Goal: Task Accomplishment & Management: Complete application form

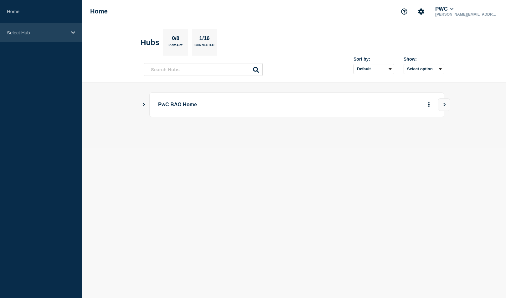
click at [45, 29] on div "Select Hub" at bounding box center [41, 32] width 82 height 19
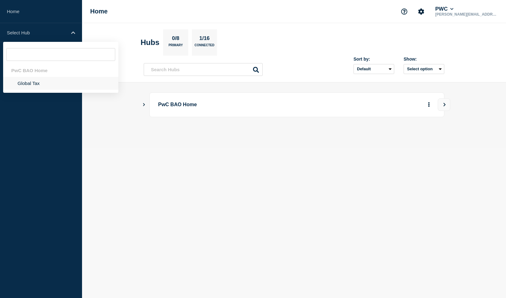
click at [33, 83] on li "Global Tax" at bounding box center [60, 83] width 115 height 13
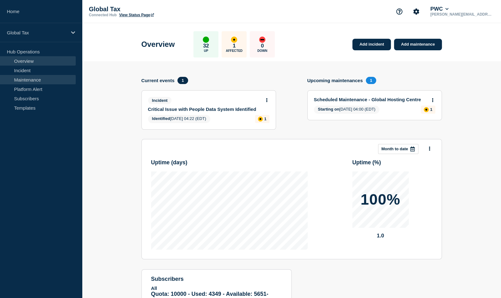
click at [23, 84] on link "Maintenance" at bounding box center [38, 79] width 76 height 9
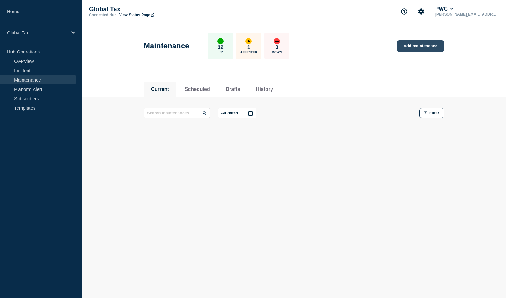
click at [421, 45] on link "Add maintenance" at bounding box center [420, 46] width 48 height 12
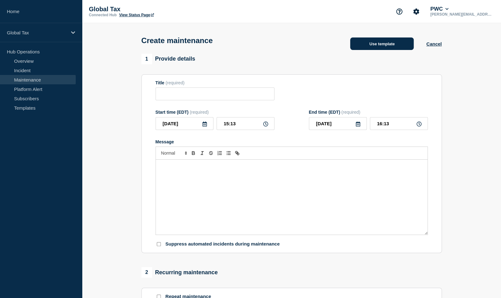
click at [393, 49] on button "Use template" at bounding box center [382, 44] width 64 height 13
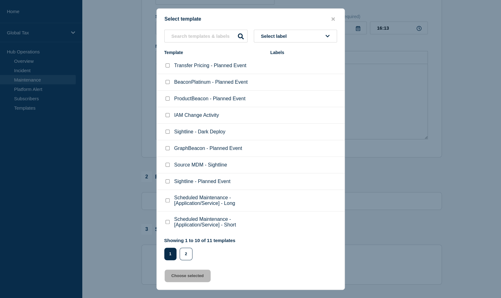
scroll to position [90, 0]
click at [188, 256] on button "2" at bounding box center [186, 254] width 13 height 13
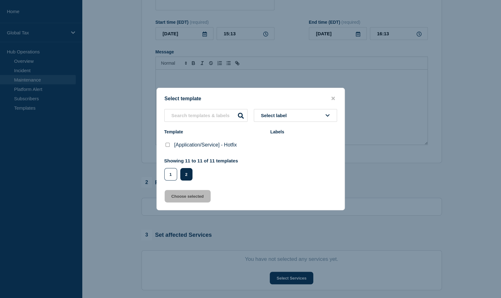
click at [169, 146] on checkbox"] "[Application/Service] - Hotfix checkbox" at bounding box center [168, 145] width 4 height 4
checkbox checkbox"] "true"
click at [185, 198] on button "Choose selected" at bounding box center [188, 196] width 46 height 13
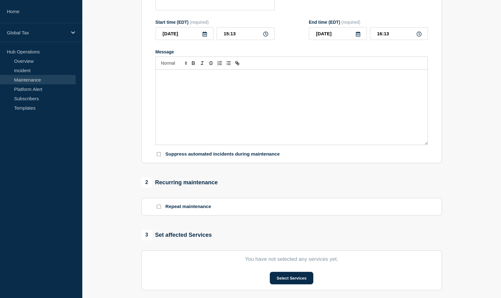
type input "[Application/Service] - Hotfix"
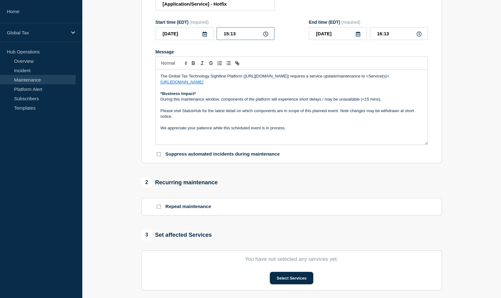
drag, startPoint x: 244, startPoint y: 34, endPoint x: 220, endPoint y: 33, distance: 23.8
click at [220, 33] on input "15:13" at bounding box center [246, 33] width 58 height 13
type input "17:00"
type input "18:00"
drag, startPoint x: 367, startPoint y: 76, endPoint x: 402, endPoint y: 77, distance: 35.7
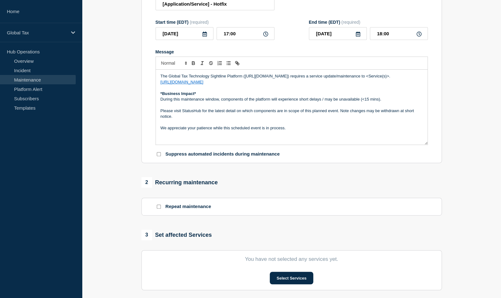
click at [402, 77] on p "The Global Tax Technology Sightline Platform (https://sightline.pwc.com) requir…" at bounding box center [292, 77] width 262 height 6
click at [77, 86] on li "Platform Alert" at bounding box center [41, 88] width 82 height 9
click at [324, 98] on p "During this maintenance window, components of the platform will experience shor…" at bounding box center [292, 100] width 262 height 6
click at [287, 101] on p "During this maintenance window, components of may be unavailable (<15 mins)." at bounding box center [292, 100] width 262 height 6
click at [319, 100] on p "During this maintenance window, components of may be unavailable for up to 15 m…" at bounding box center [292, 100] width 262 height 6
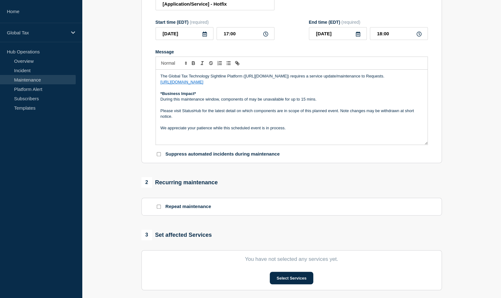
click at [462, 118] on section "1 Provide details Title (required) [Application/Service] - Hotfix Start time (E…" at bounding box center [291, 181] width 419 height 434
click at [323, 101] on p "During this maintenance window, components of may be unavailable for up to 15 m…" at bounding box center [292, 100] width 262 height 6
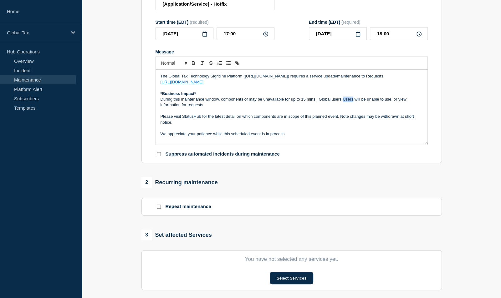
click at [348, 99] on p "During this maintenance window, components of may be unavailable for up to 15 m…" at bounding box center [292, 103] width 262 height 12
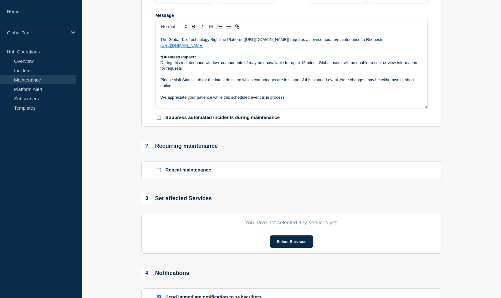
scroll to position [184, 0]
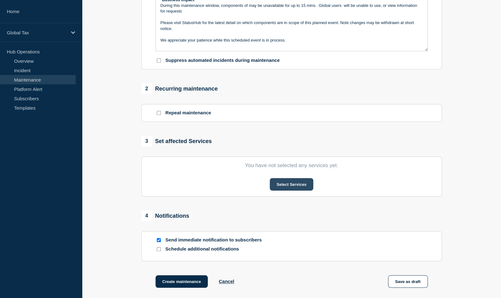
click at [291, 184] on button "Select Services" at bounding box center [291, 184] width 43 height 13
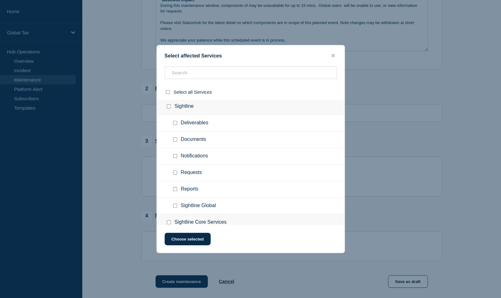
scroll to position [563, 0]
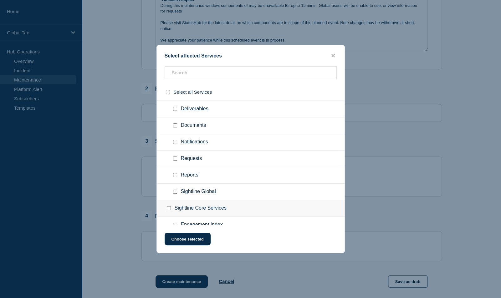
click at [175, 157] on input "Requests checkbox" at bounding box center [175, 159] width 4 height 4
checkbox input "true"
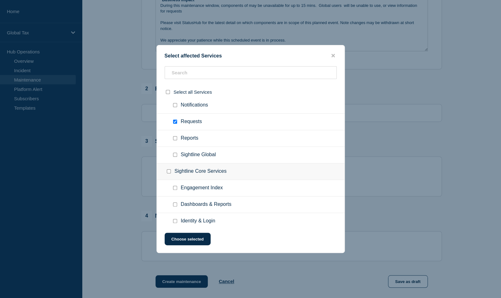
click at [175, 203] on input "Dashboards & Reports checkbox" at bounding box center [175, 205] width 4 height 4
checkbox input "true"
click at [181, 240] on button "Choose selected" at bounding box center [188, 239] width 46 height 13
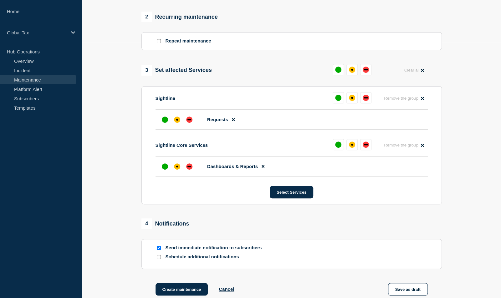
scroll to position [327, 0]
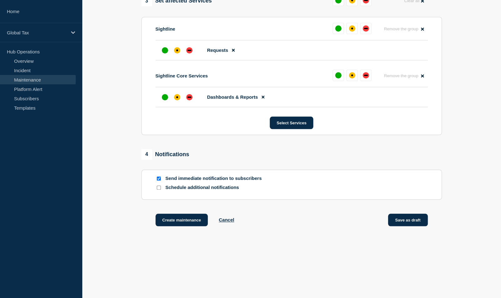
click at [408, 222] on button "Save as draft" at bounding box center [408, 220] width 40 height 13
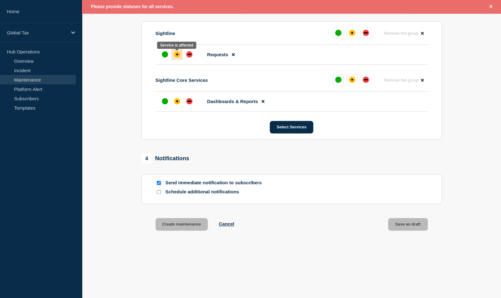
click at [176, 55] on div "affected" at bounding box center [177, 55] width 2 height 2
click at [173, 99] on div at bounding box center [176, 101] width 11 height 11
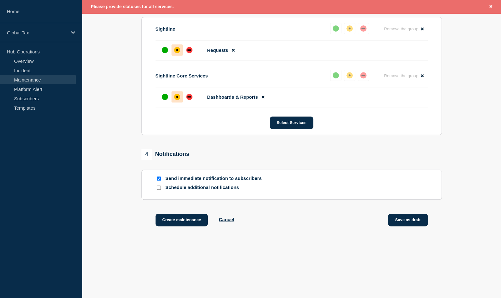
click at [402, 221] on button "Save as draft" at bounding box center [408, 220] width 40 height 13
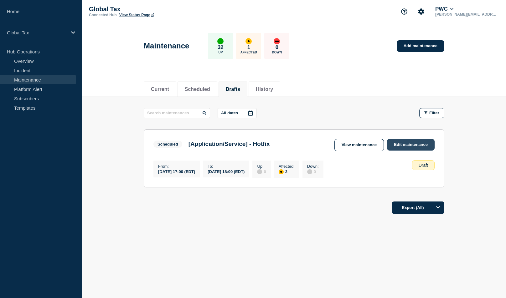
click at [398, 143] on link "Edit maintenance" at bounding box center [411, 145] width 48 height 12
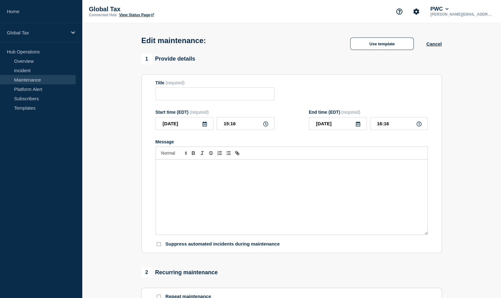
type input "[Application/Service] - Hotfix"
type input "17:00"
type input "18:00"
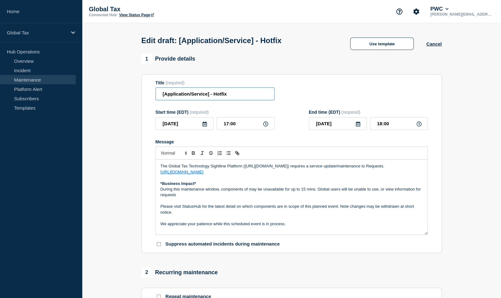
drag, startPoint x: 208, startPoint y: 97, endPoint x: 134, endPoint y: 96, distance: 74.2
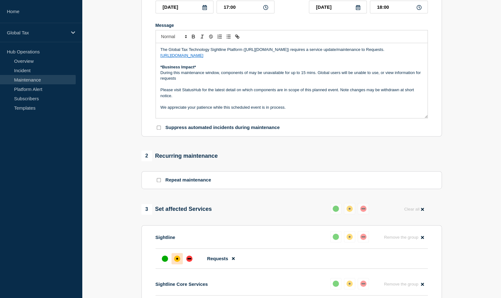
scroll to position [188, 0]
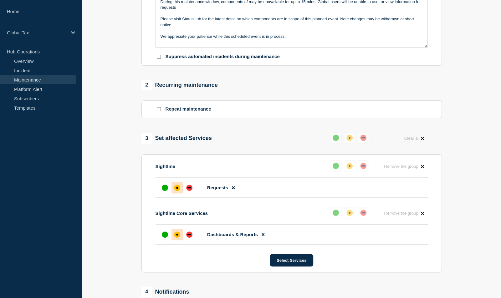
type input "Sightline Requests - Hotfix"
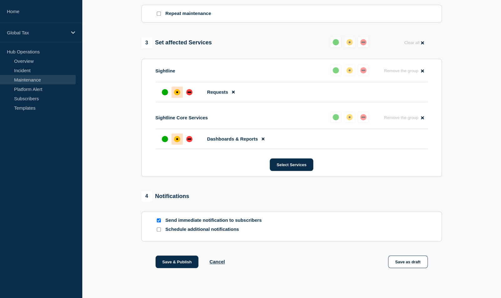
scroll to position [295, 0]
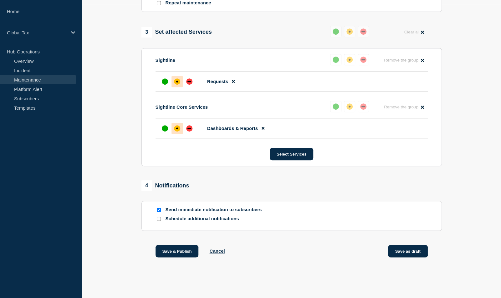
click at [403, 255] on button "Save as draft" at bounding box center [408, 251] width 40 height 13
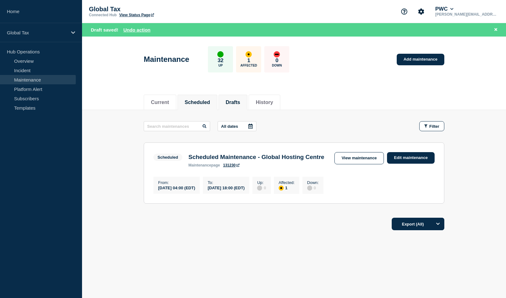
click at [228, 101] on li "Drafts" at bounding box center [232, 102] width 29 height 15
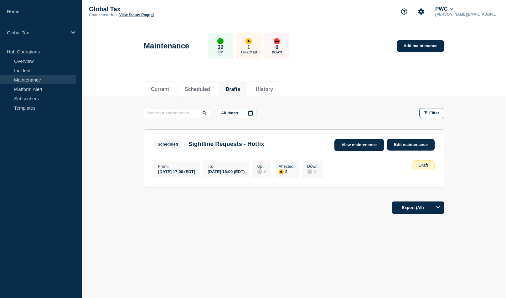
click at [361, 147] on link "View maintenance" at bounding box center [358, 145] width 49 height 12
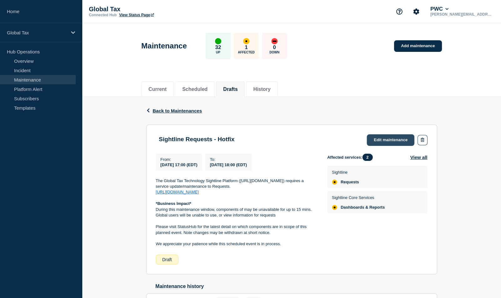
click at [393, 139] on link "Edit maintenance" at bounding box center [391, 141] width 48 height 12
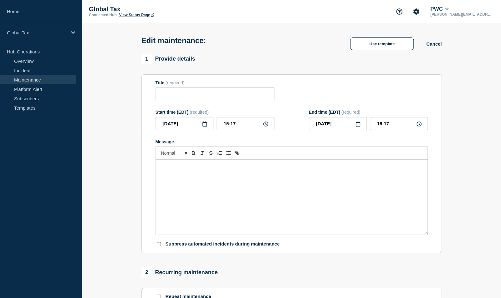
type input "Sightline Requests - Hotfix"
type input "17:00"
type input "18:00"
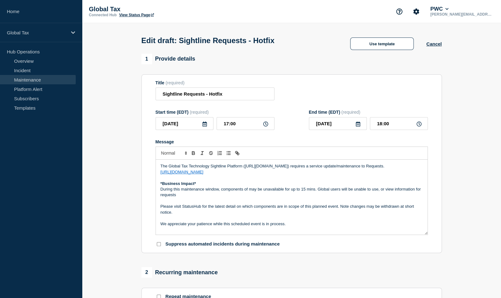
click at [180, 197] on p "During this maintenance window, components of may be unavailable for up to 15 m…" at bounding box center [292, 193] width 262 height 12
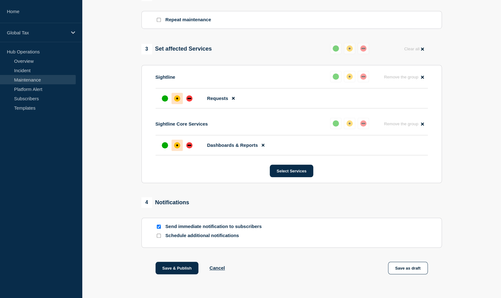
scroll to position [295, 0]
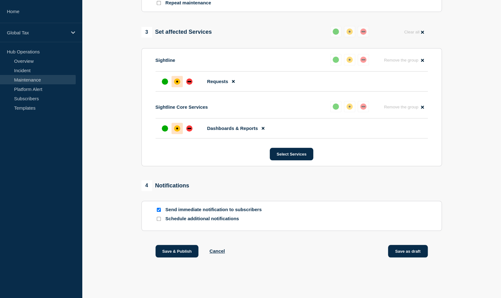
click at [396, 248] on button "Save as draft" at bounding box center [408, 251] width 40 height 13
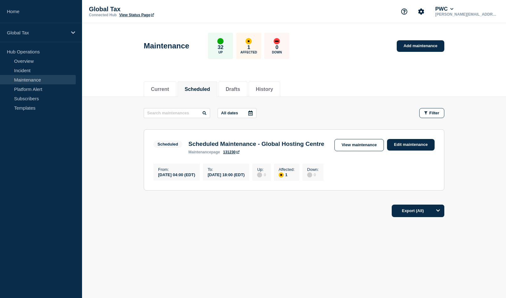
click at [36, 191] on aside "Home Global Tax Hub Operations Overview Incident Maintenance Platform Alert Sub…" at bounding box center [41, 149] width 82 height 298
